Goal: Find specific page/section: Find specific page/section

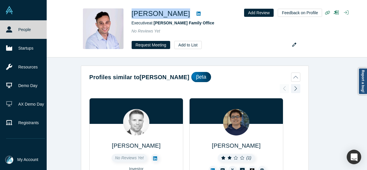
click at [16, 28] on ul "People Startups Resources Demo Day AX Demo Day Registrants Settings Dashboard E…" at bounding box center [23, 84] width 47 height 129
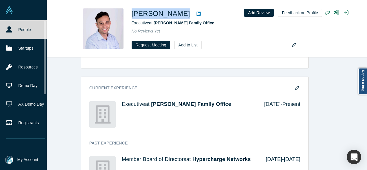
click at [30, 30] on link "People" at bounding box center [25, 29] width 51 height 19
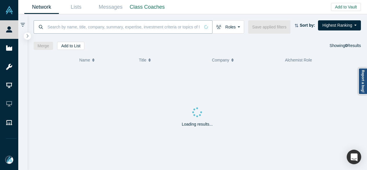
click at [68, 26] on input at bounding box center [123, 27] width 153 height 14
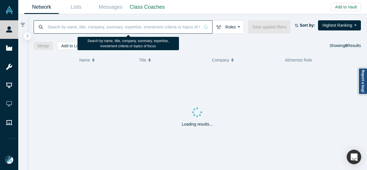
paste input "[PERSON_NAME]"
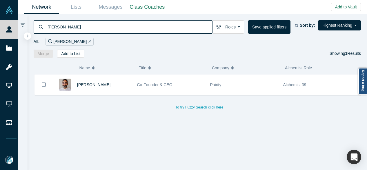
type input "[PERSON_NAME]"
